Goal: Task Accomplishment & Management: Manage account settings

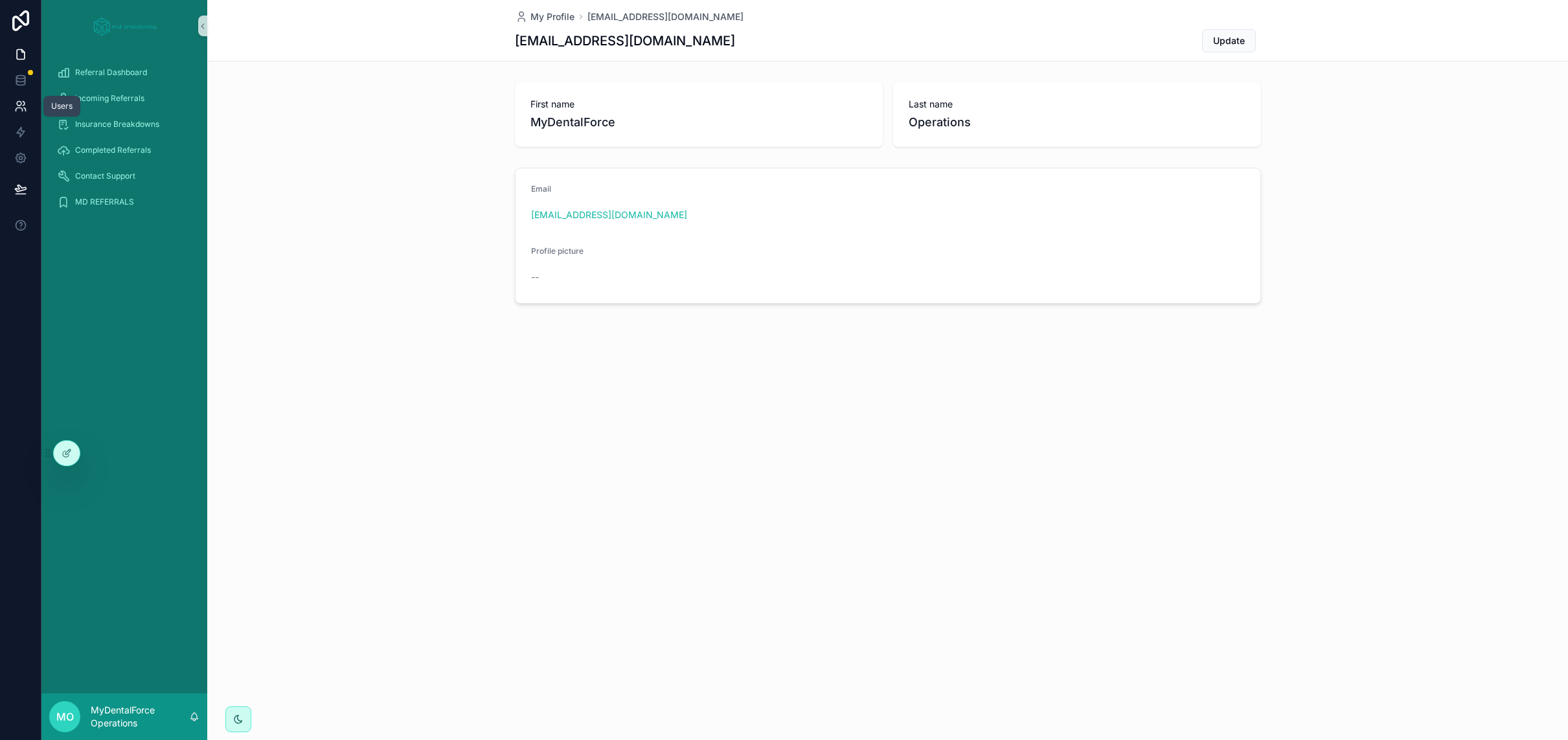
click at [28, 115] on link at bounding box center [20, 106] width 41 height 26
